Goal: Information Seeking & Learning: Learn about a topic

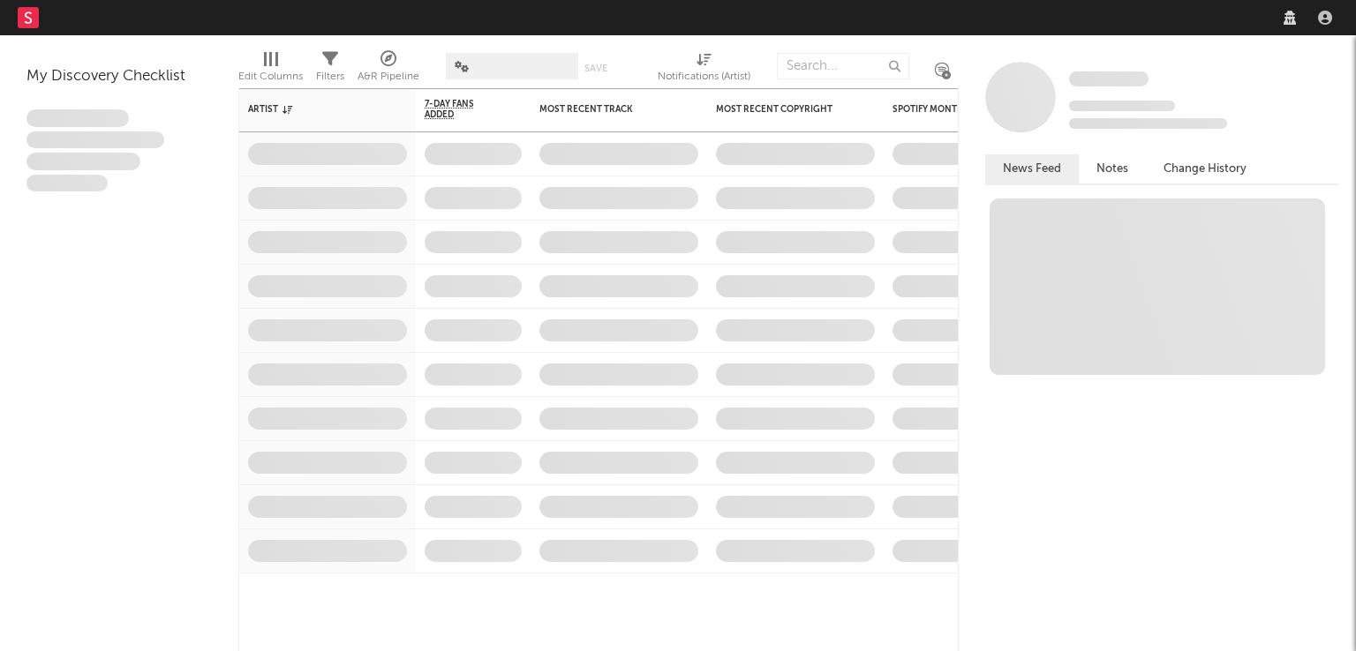
click at [33, 24] on rect at bounding box center [28, 17] width 21 height 21
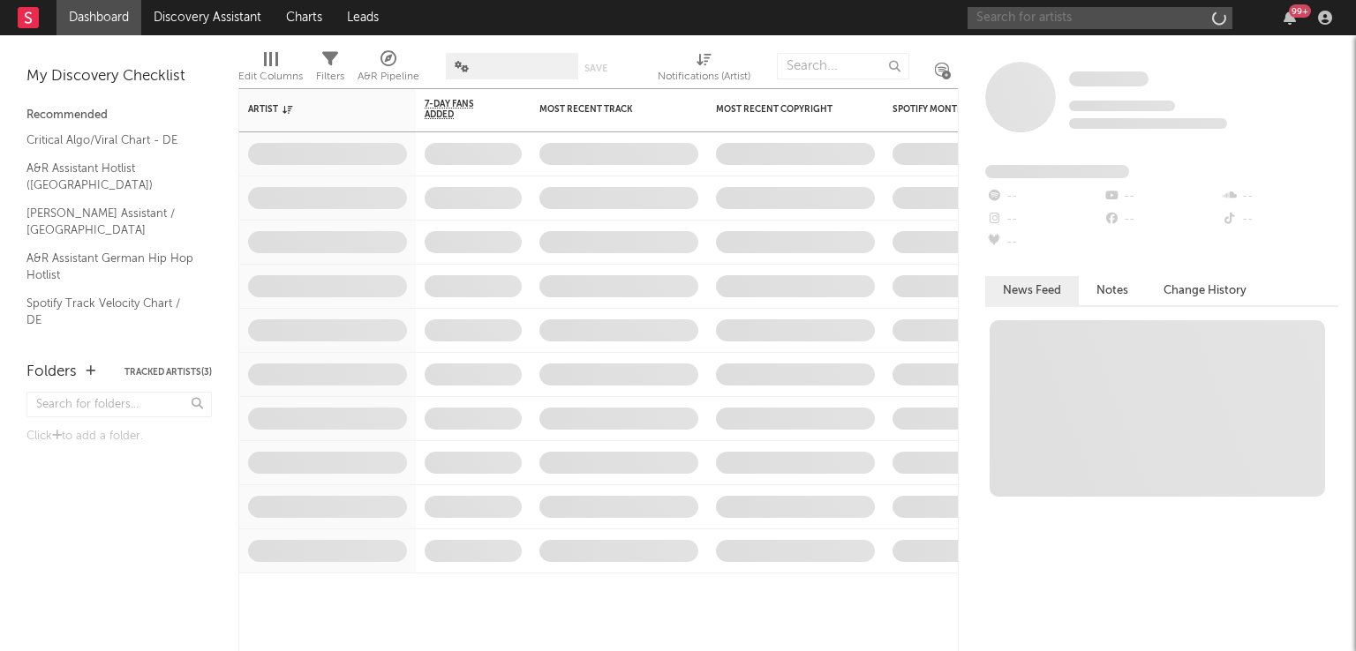
click at [1023, 17] on input "text" at bounding box center [1099, 18] width 265 height 22
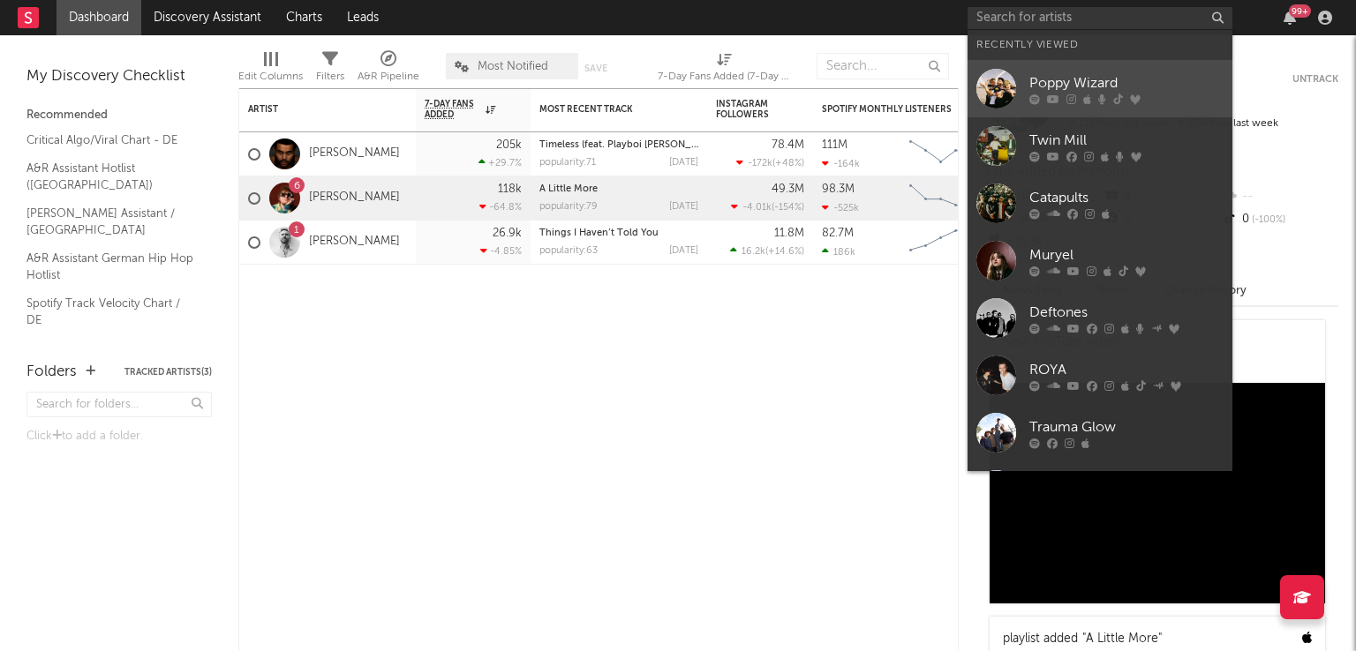
click at [980, 89] on div at bounding box center [996, 89] width 40 height 40
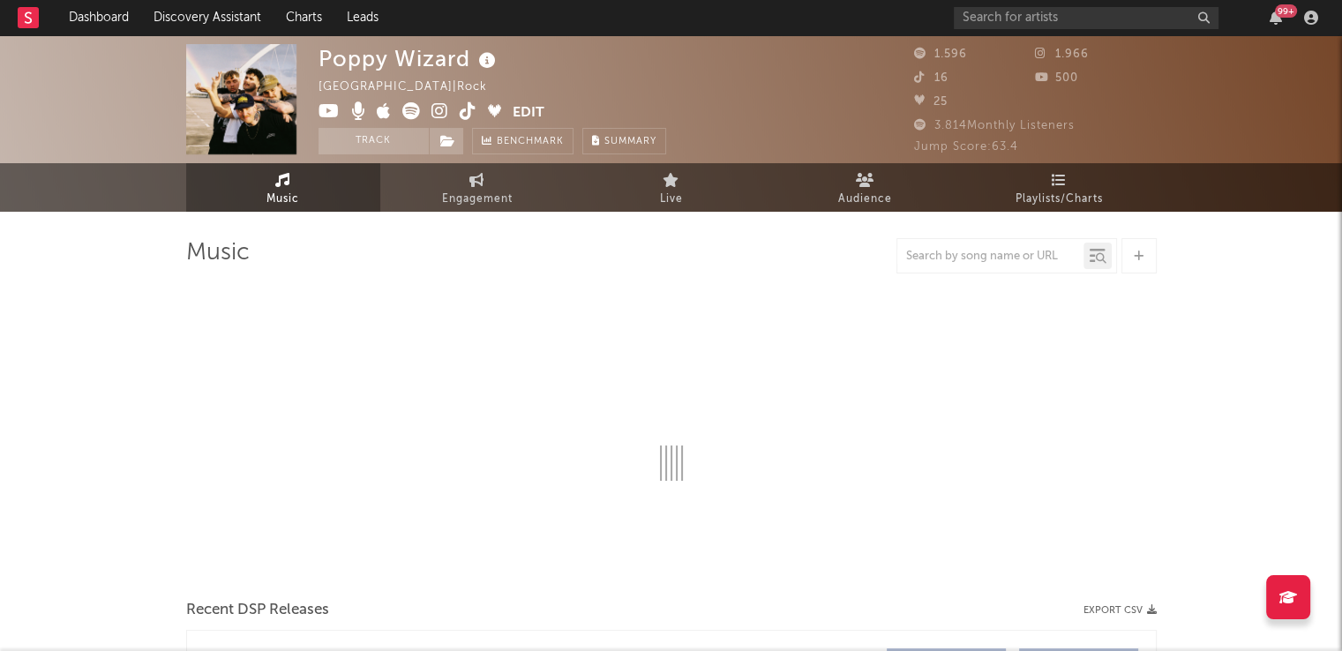
select select "6m"
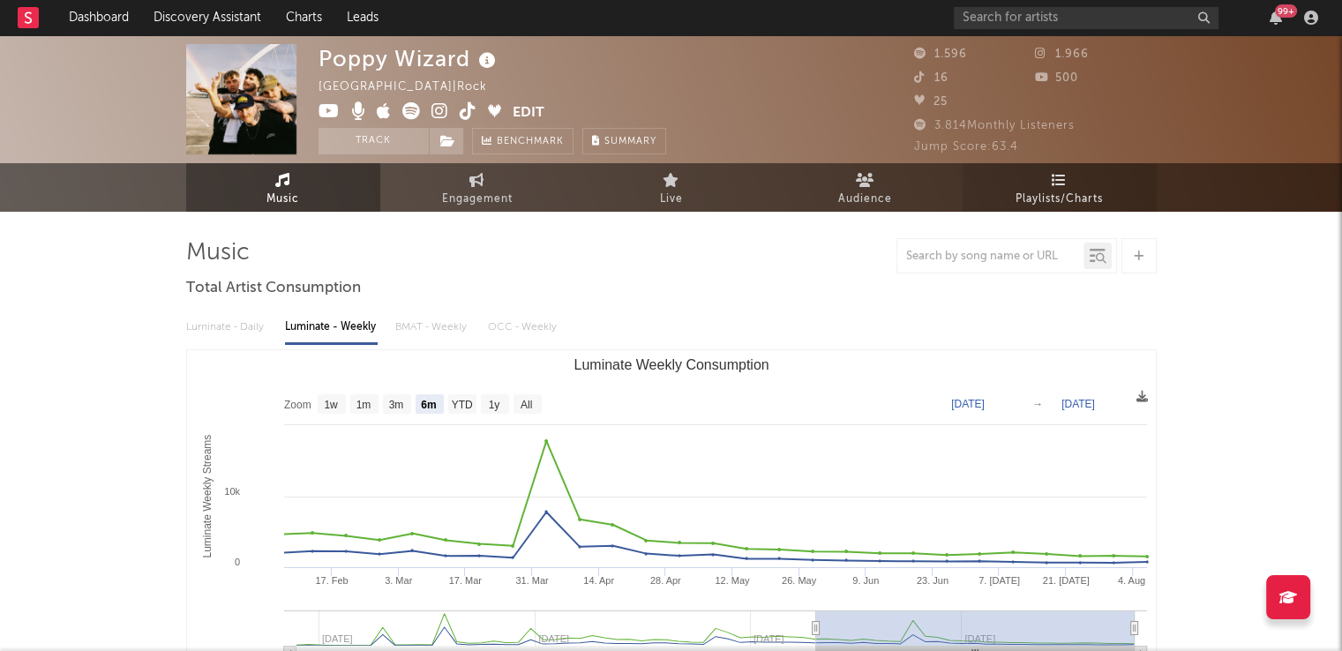
click at [1043, 185] on link "Playlists/Charts" at bounding box center [1060, 187] width 194 height 49
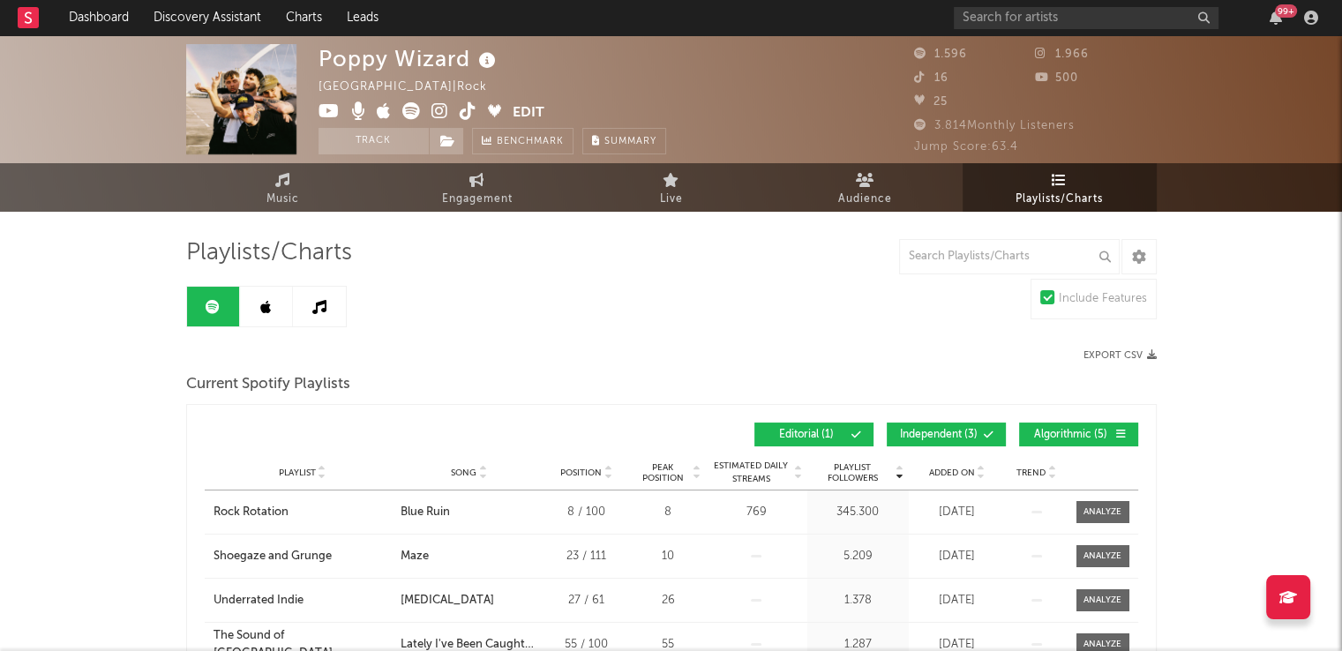
click at [939, 430] on span "Independent ( 3 )" at bounding box center [938, 435] width 81 height 11
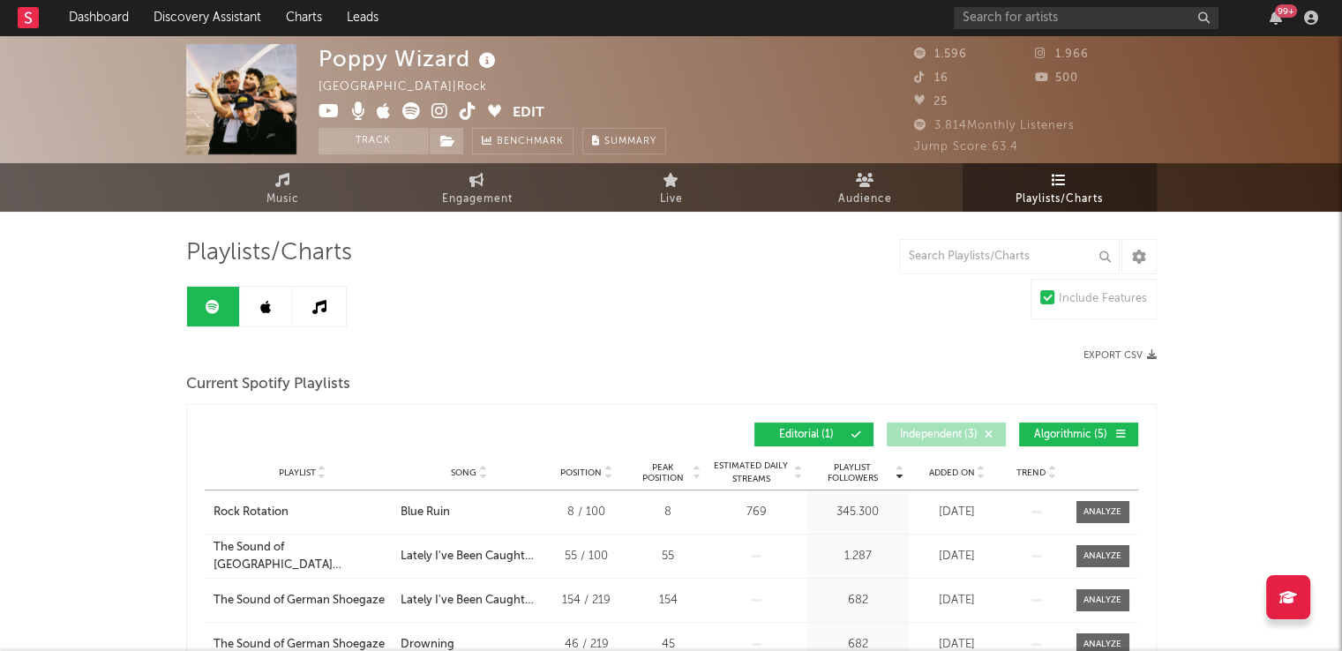
click at [1077, 430] on span "Algorithmic ( 5 )" at bounding box center [1071, 435] width 81 height 11
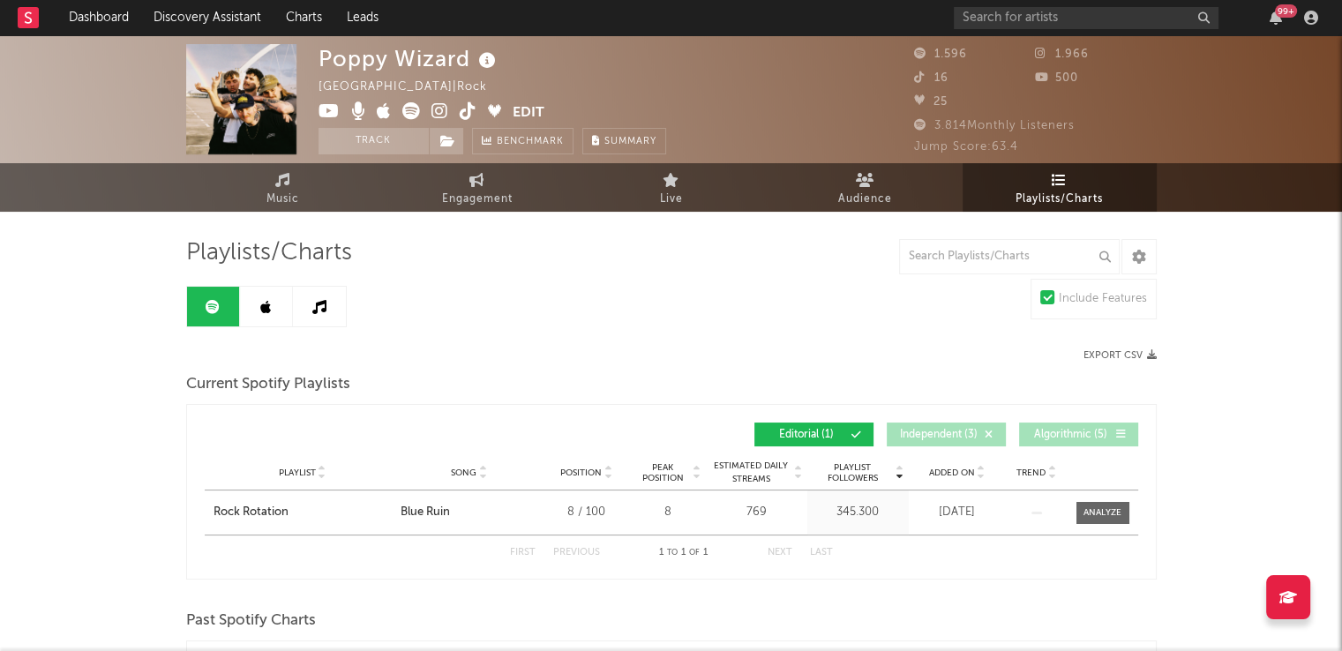
click at [978, 427] on button "Independent ( 3 )" at bounding box center [946, 435] width 119 height 24
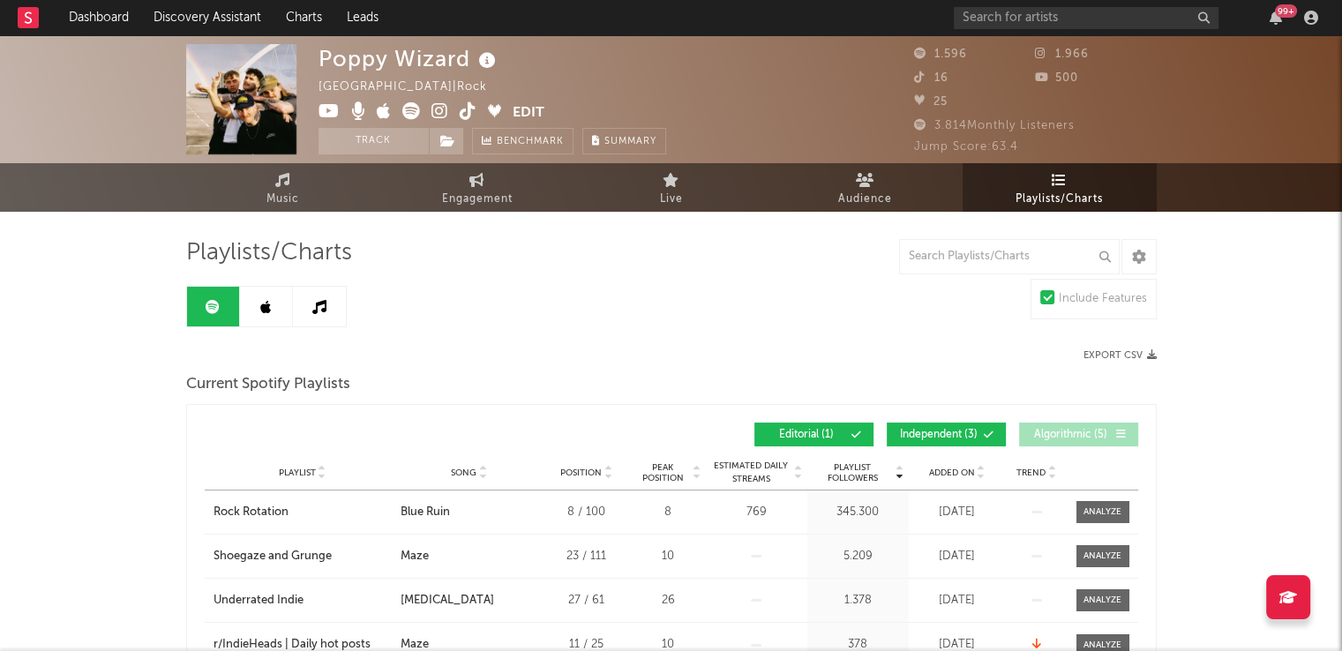
click at [1052, 425] on button "Algorithmic ( 5 )" at bounding box center [1078, 435] width 119 height 24
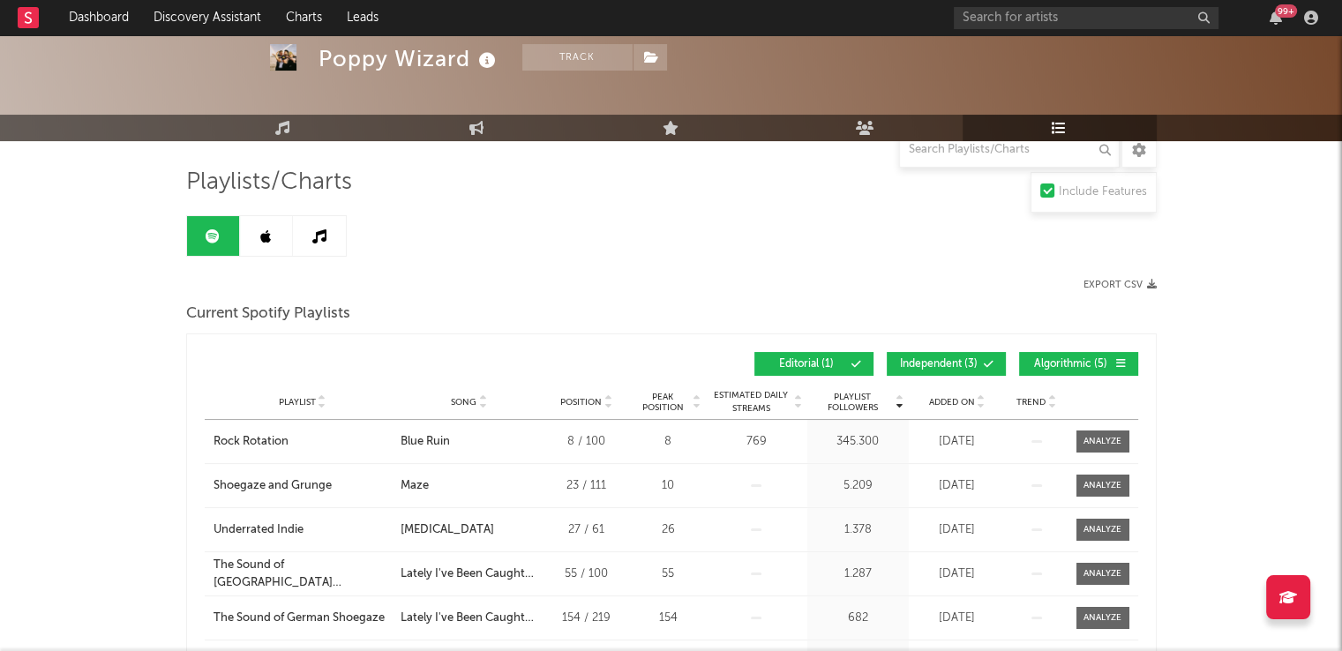
scroll to position [177, 0]
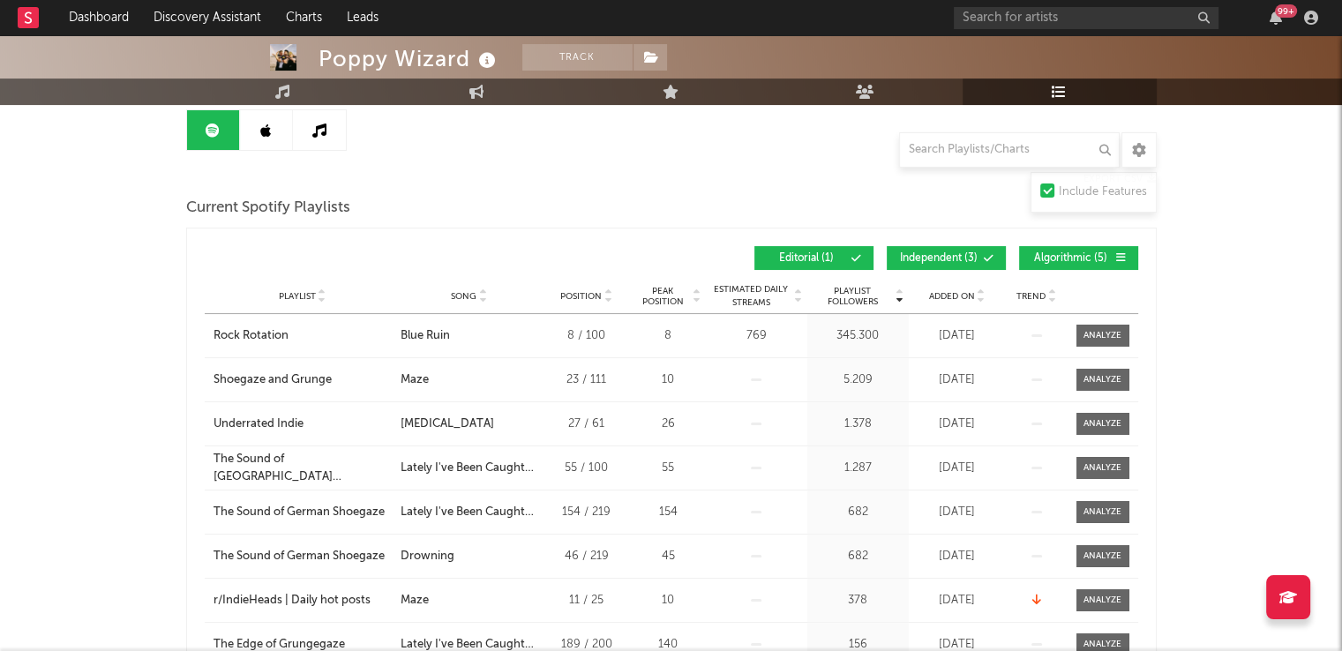
click at [456, 293] on span "Song" at bounding box center [464, 296] width 26 height 11
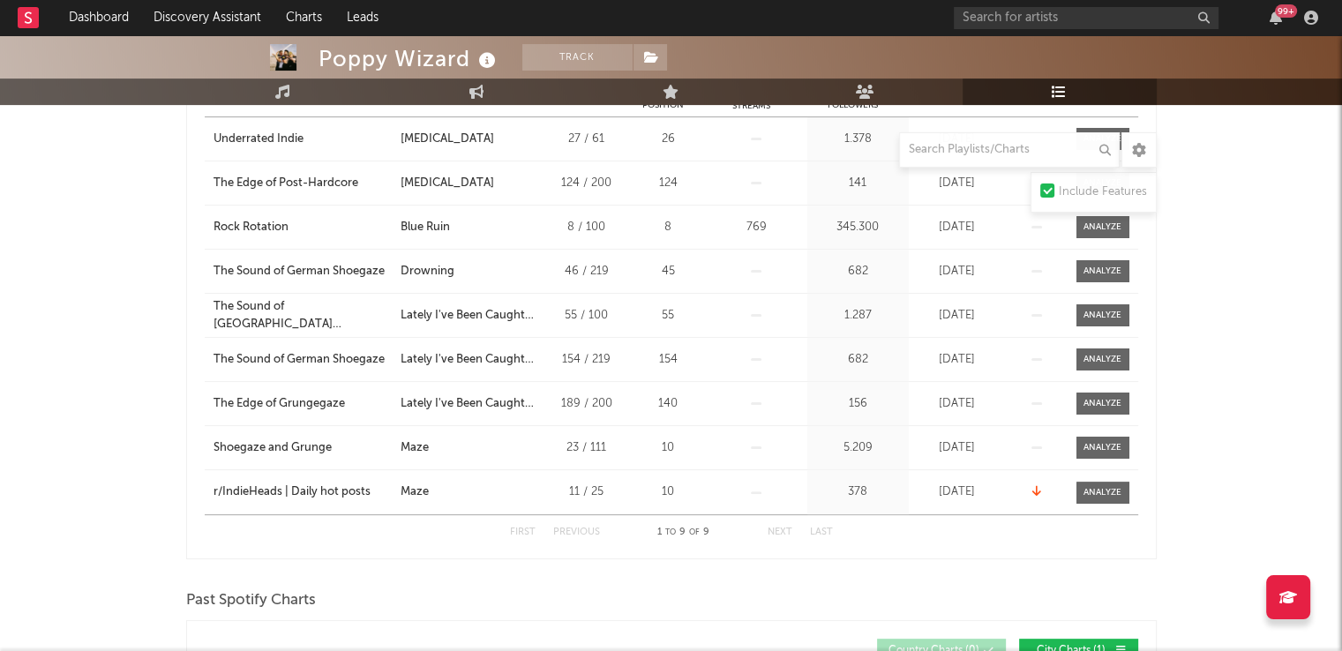
scroll to position [0, 0]
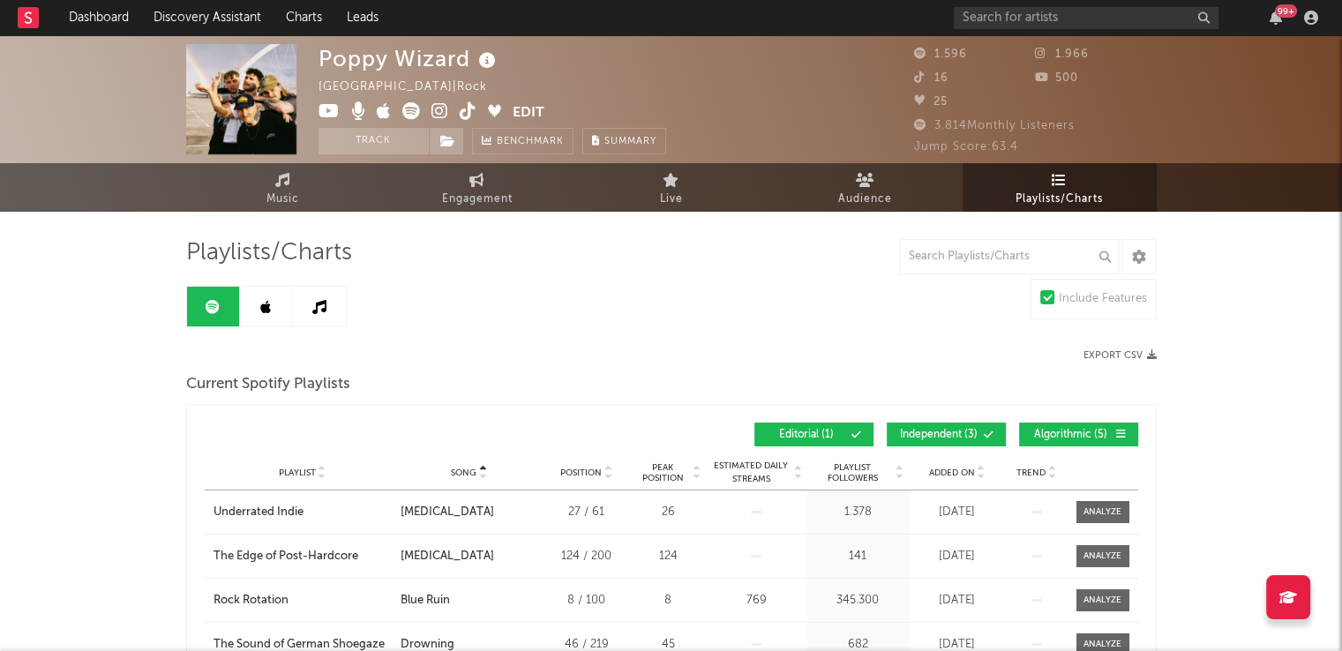
click at [261, 308] on icon at bounding box center [265, 307] width 11 height 14
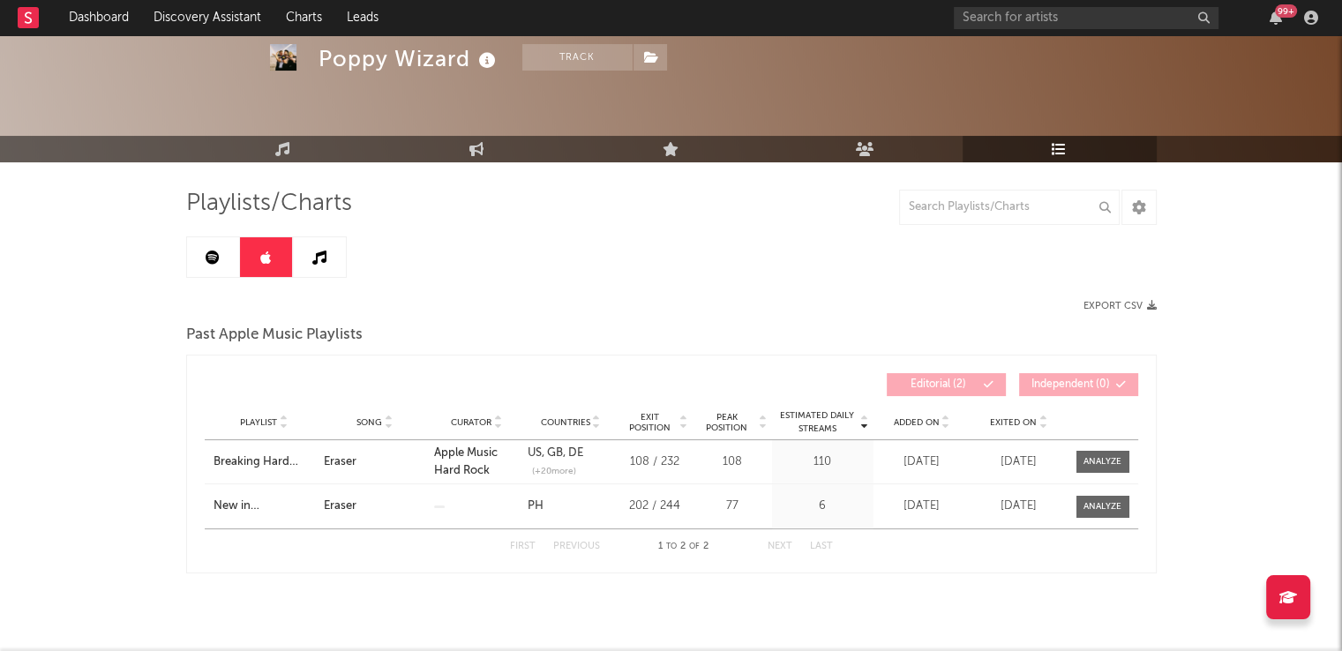
scroll to position [78, 0]
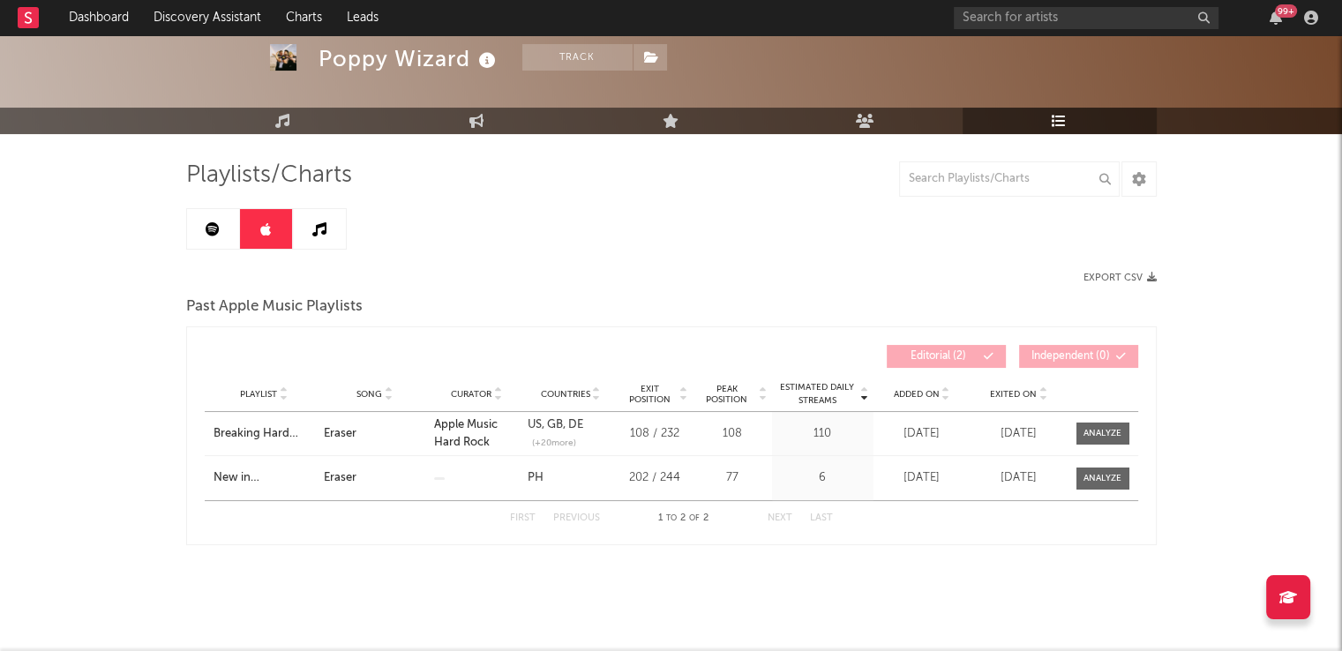
click at [312, 230] on icon at bounding box center [319, 229] width 14 height 14
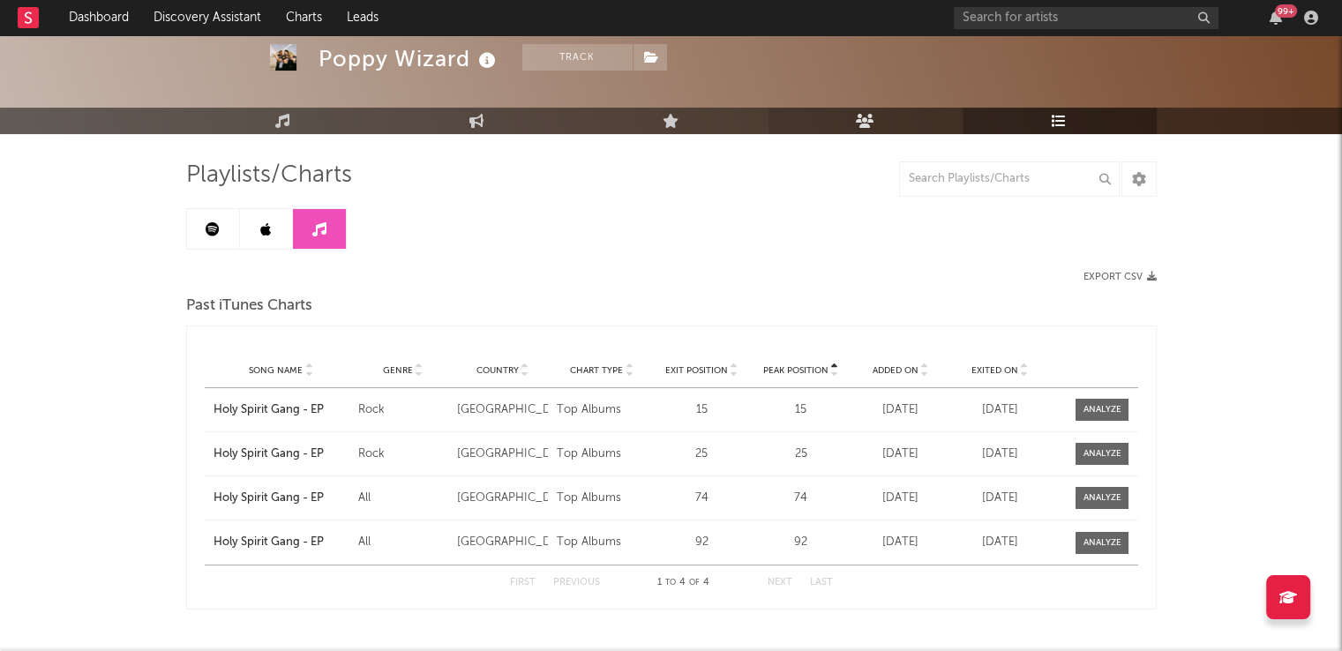
click at [865, 120] on icon at bounding box center [865, 121] width 19 height 14
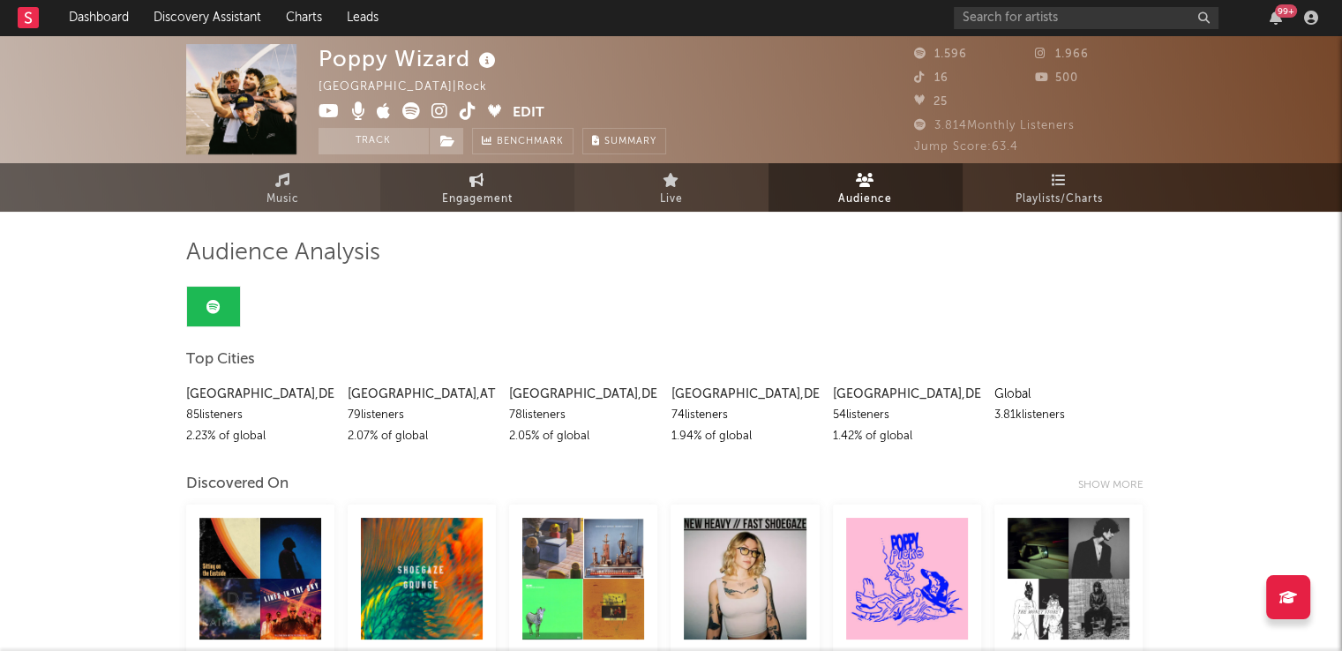
click at [475, 184] on icon at bounding box center [477, 180] width 15 height 14
select select "1w"
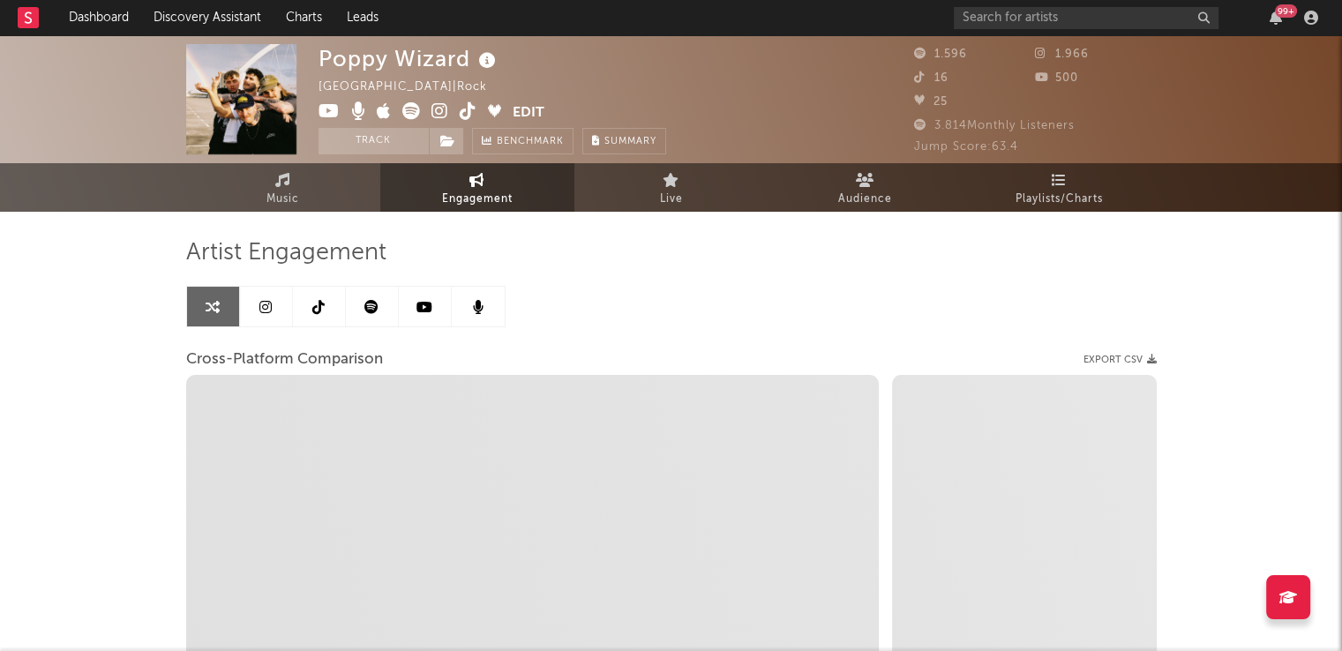
click at [267, 307] on icon at bounding box center [265, 307] width 12 height 14
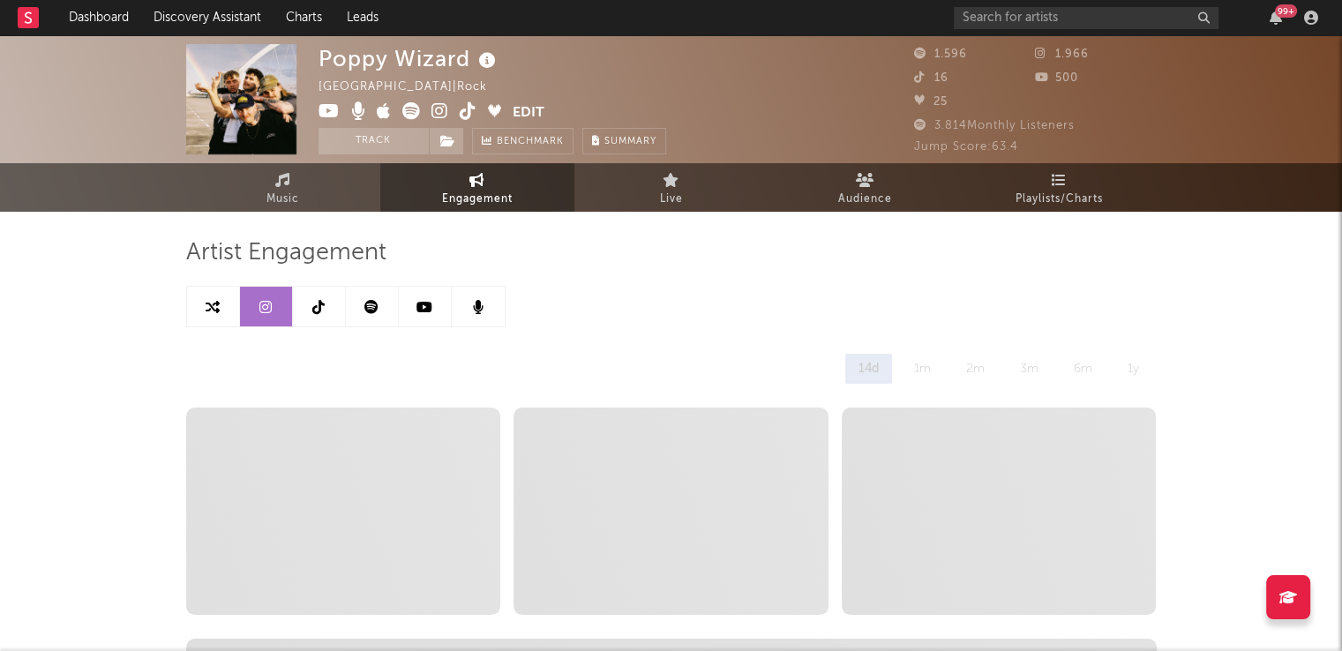
select select "6m"
click at [368, 297] on link at bounding box center [372, 307] width 53 height 40
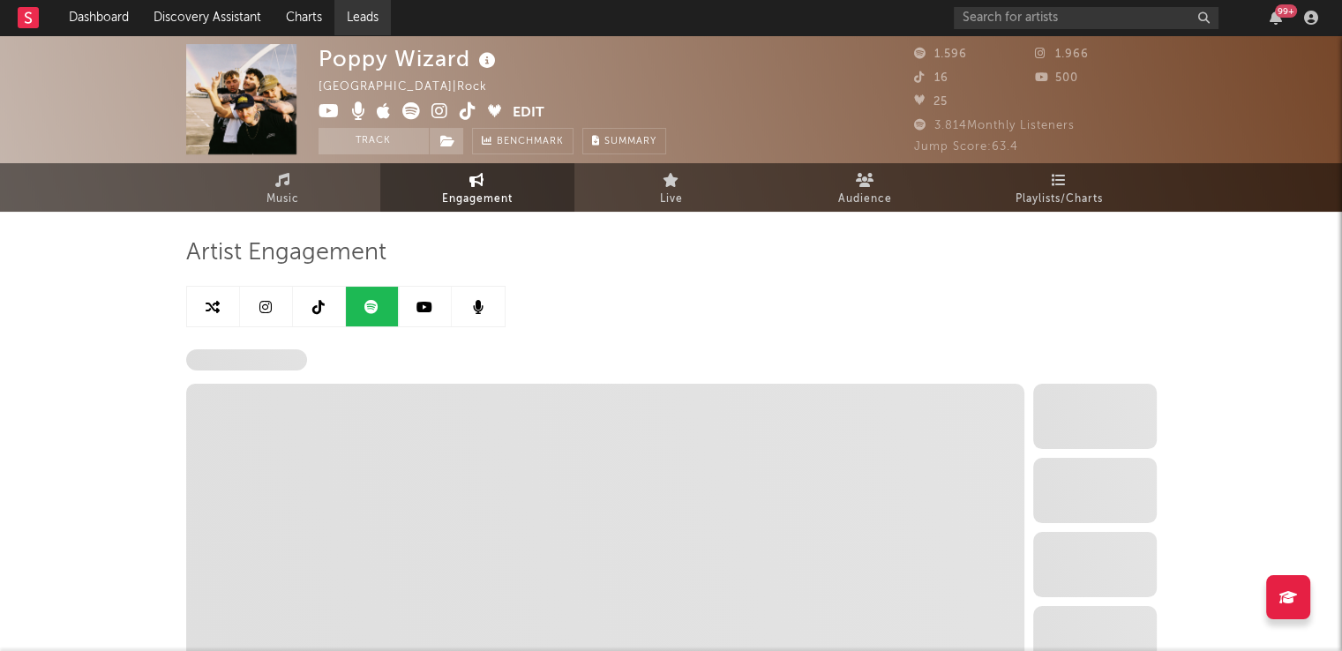
select select "6m"
select select "1w"
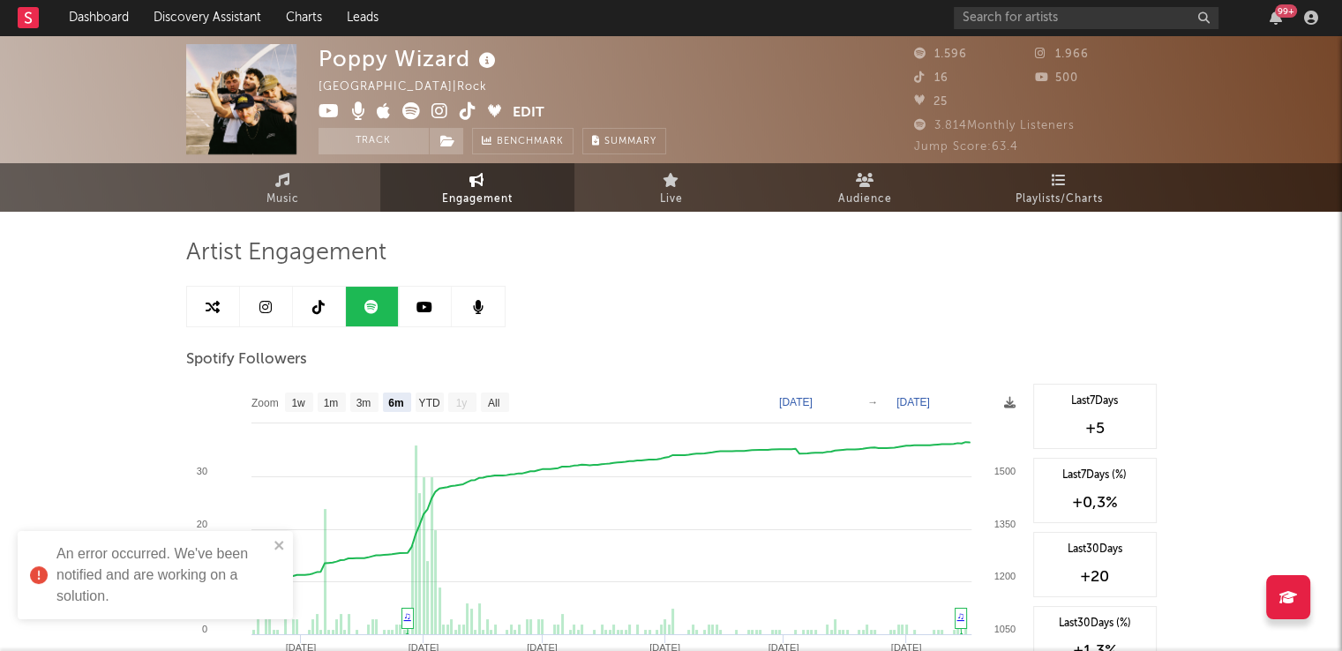
click at [420, 300] on icon at bounding box center [425, 307] width 16 height 14
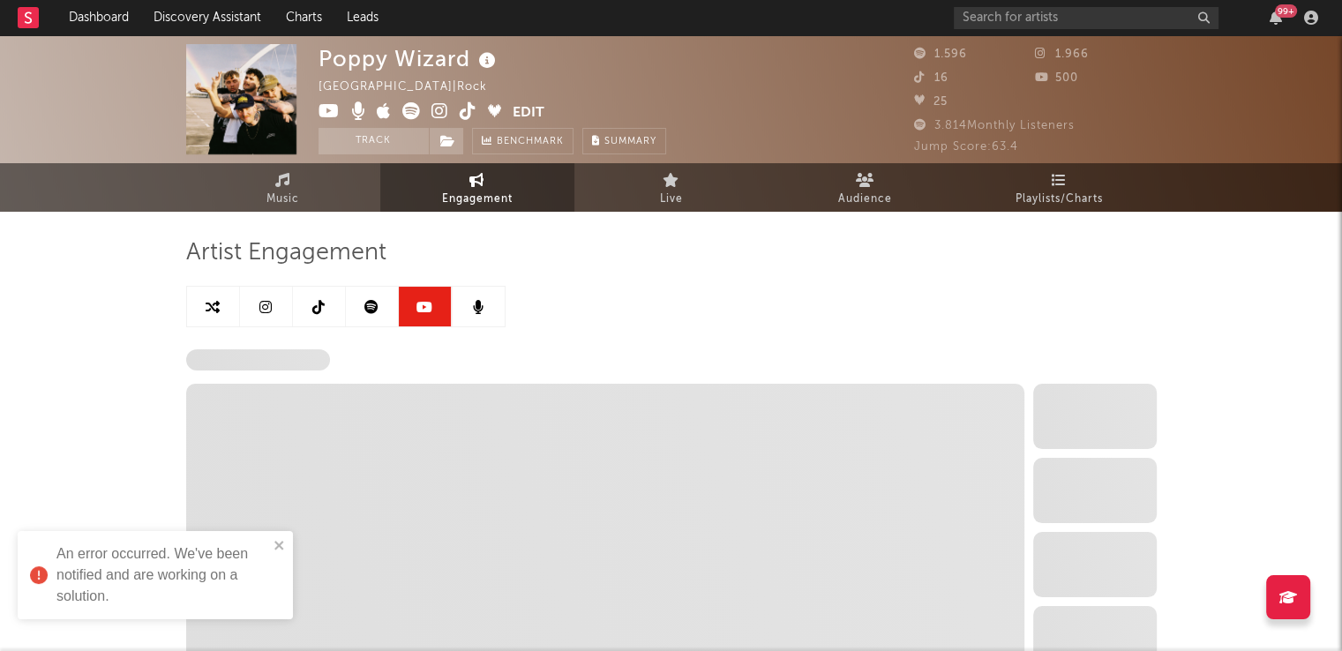
select select "6m"
